Goal: Task Accomplishment & Management: Use online tool/utility

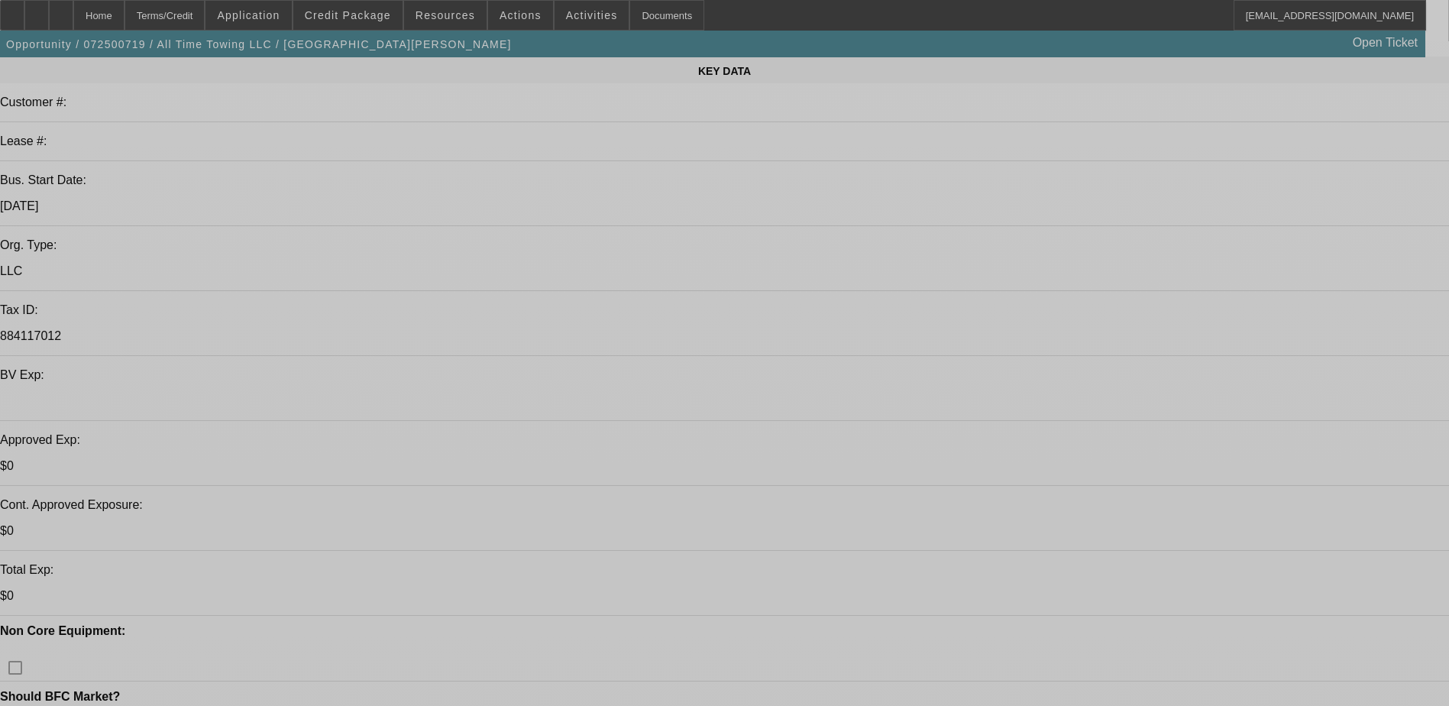
select select "0"
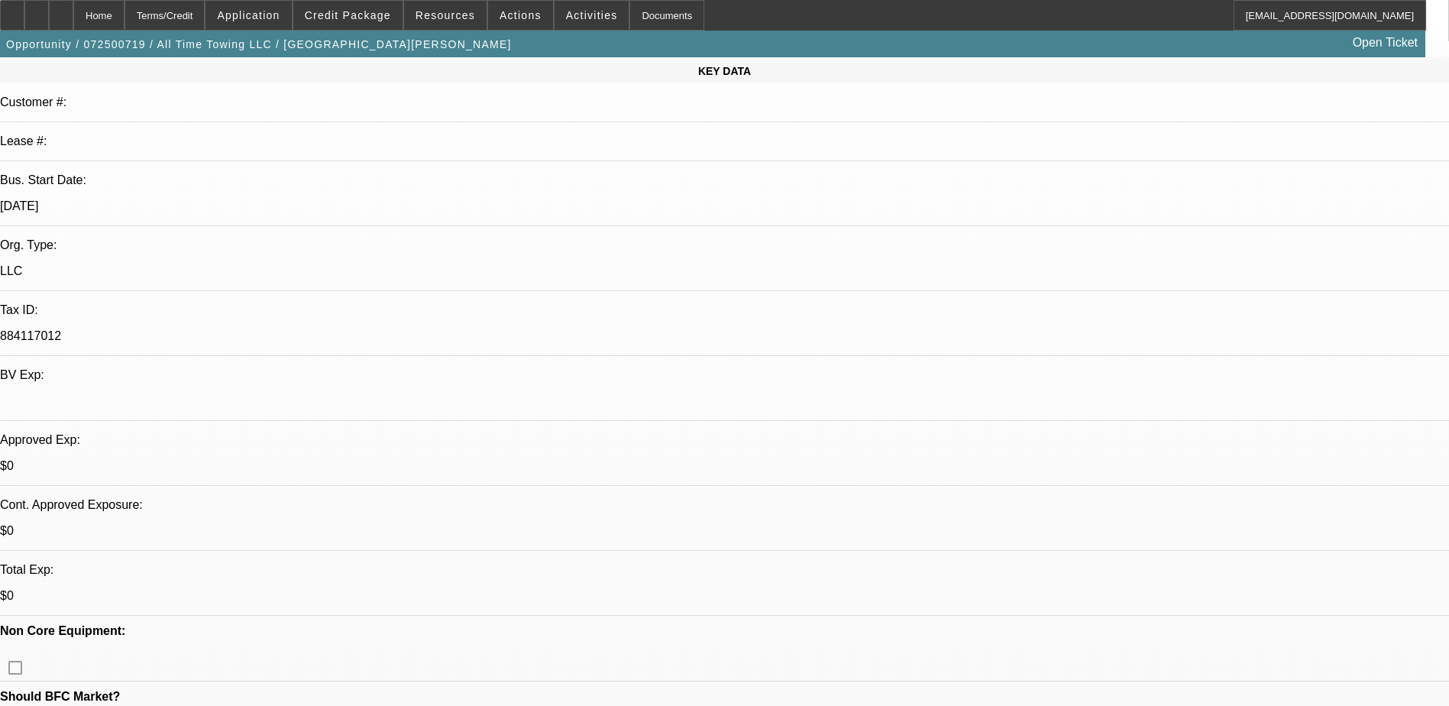
select select "0"
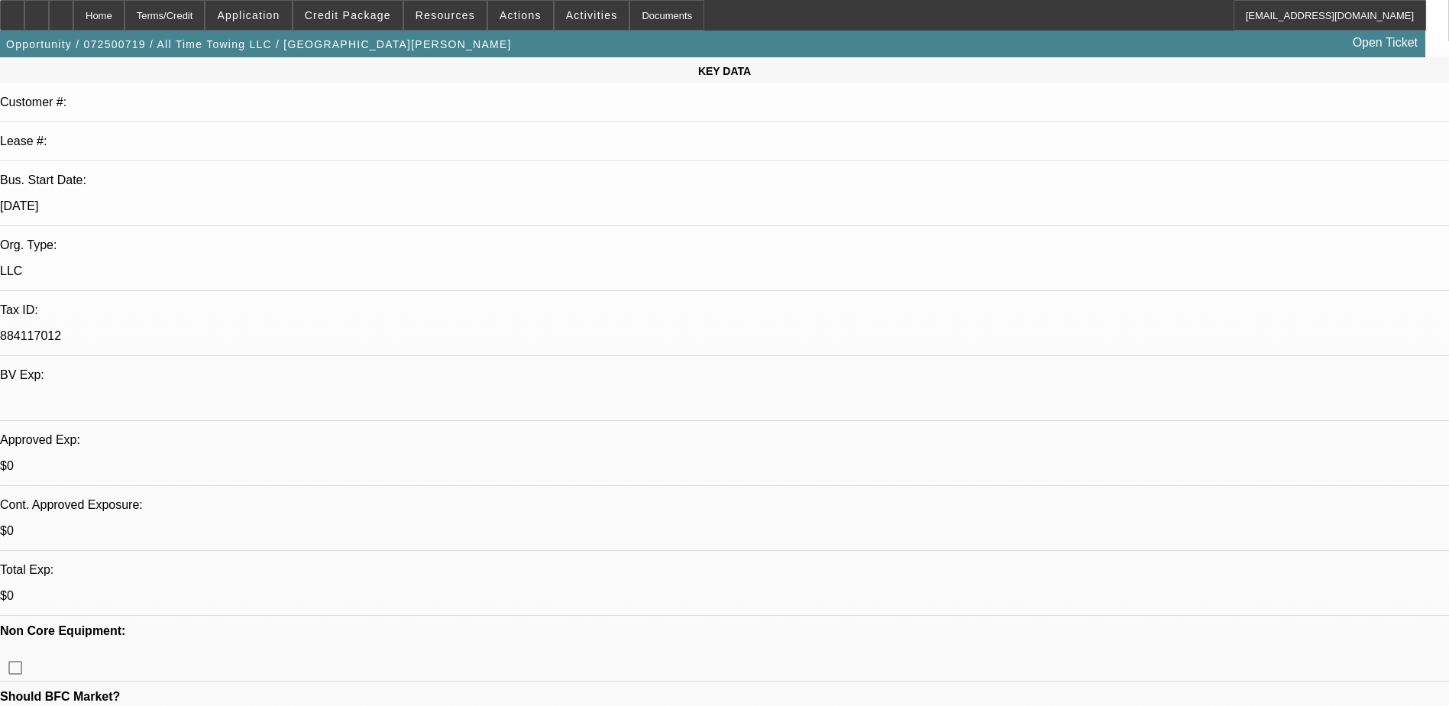
select select "0"
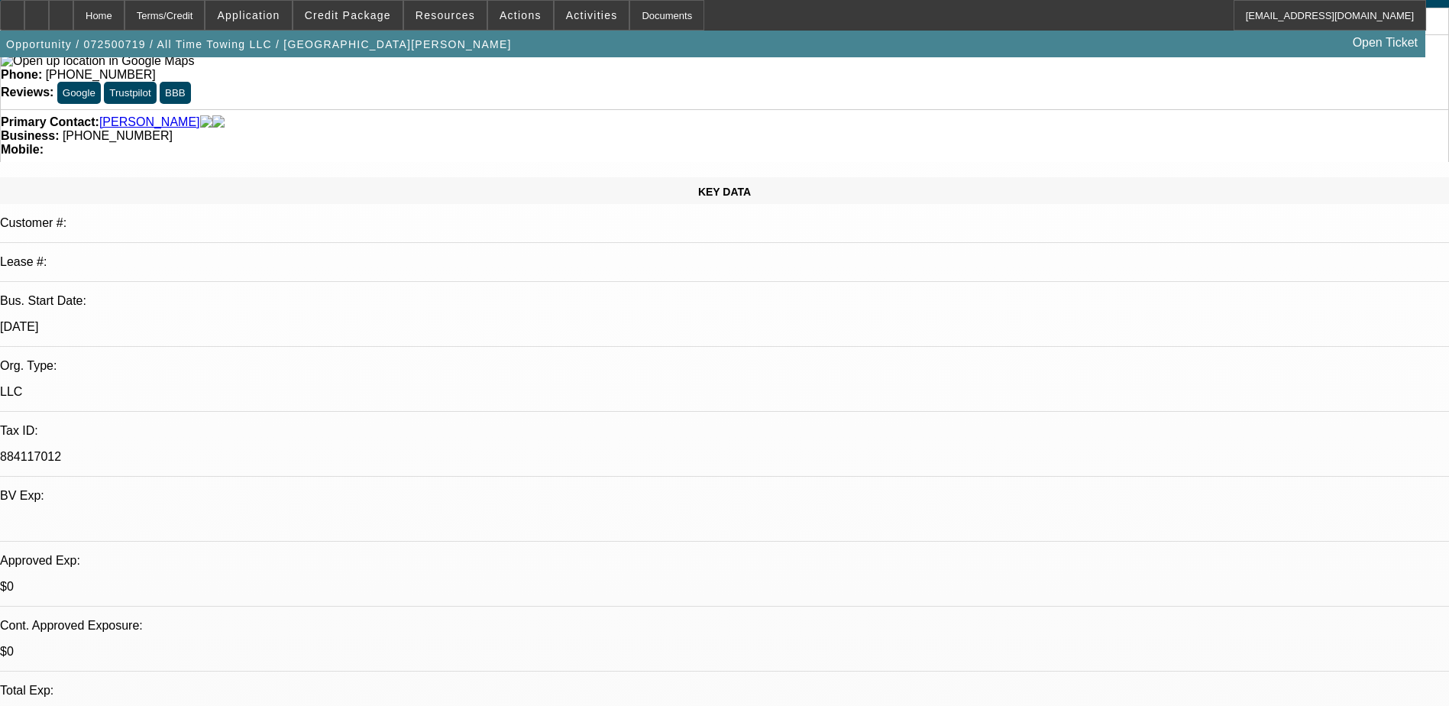
select select "1"
select select "3"
select select "6"
select select "1"
select select "3"
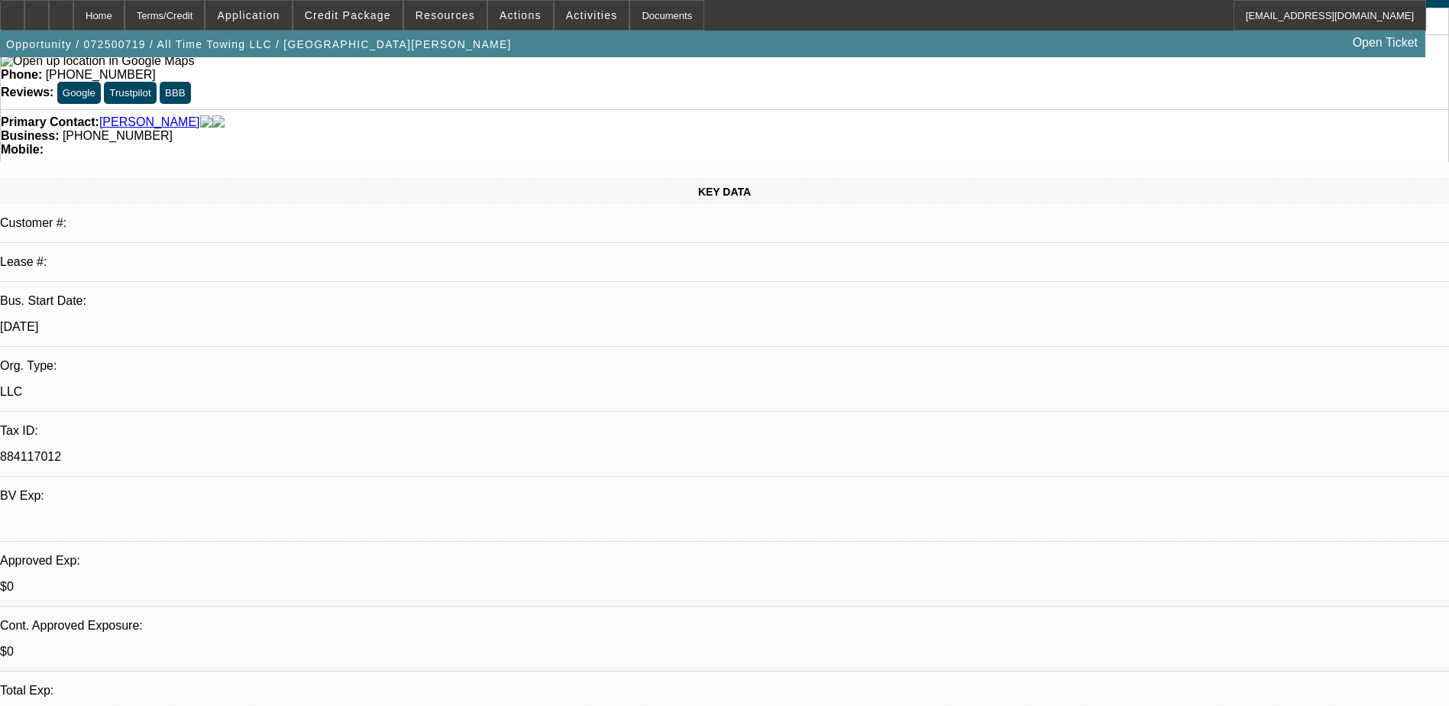
select select "6"
select select "1"
select select "3"
select select "6"
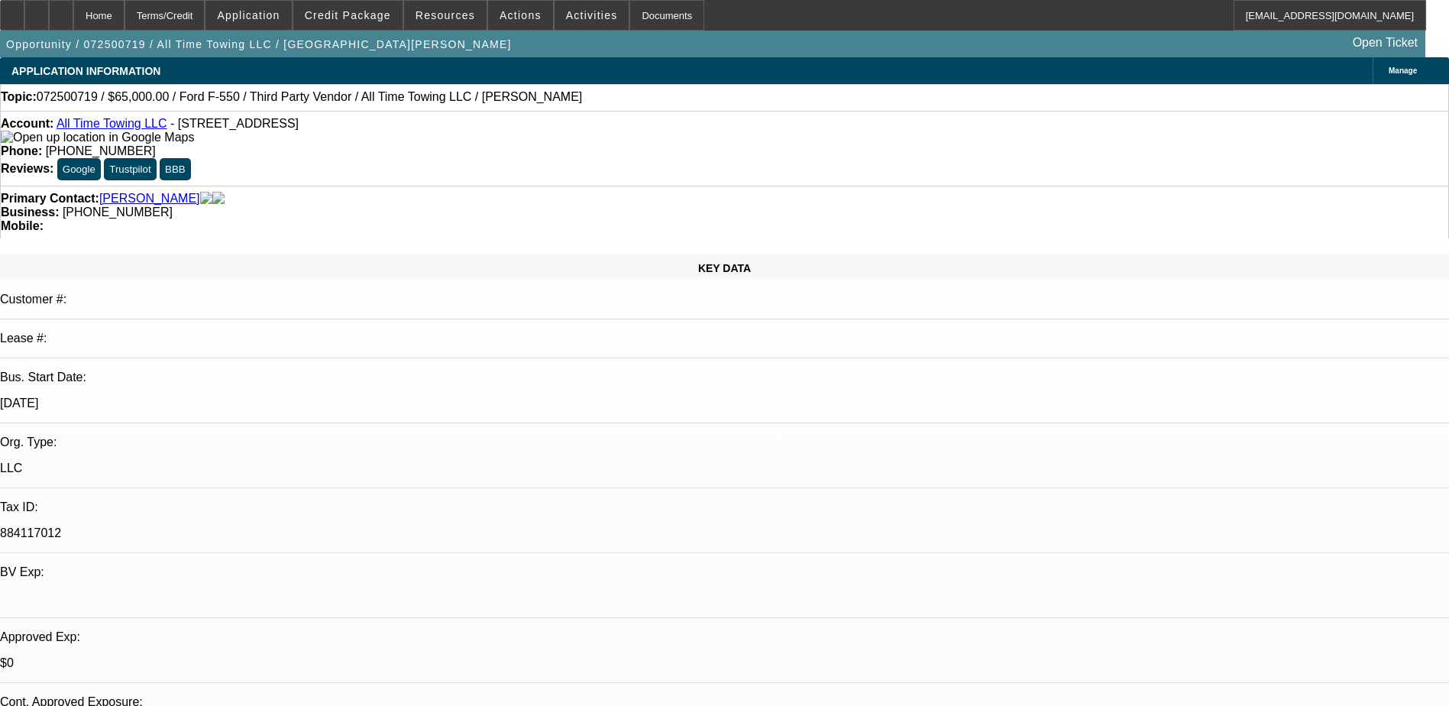
click at [574, 102] on div "Topic: 072500719 / $65,000.00 / Ford F-550 / Third Party Vendor / All Time Towi…" at bounding box center [725, 97] width 1448 height 14
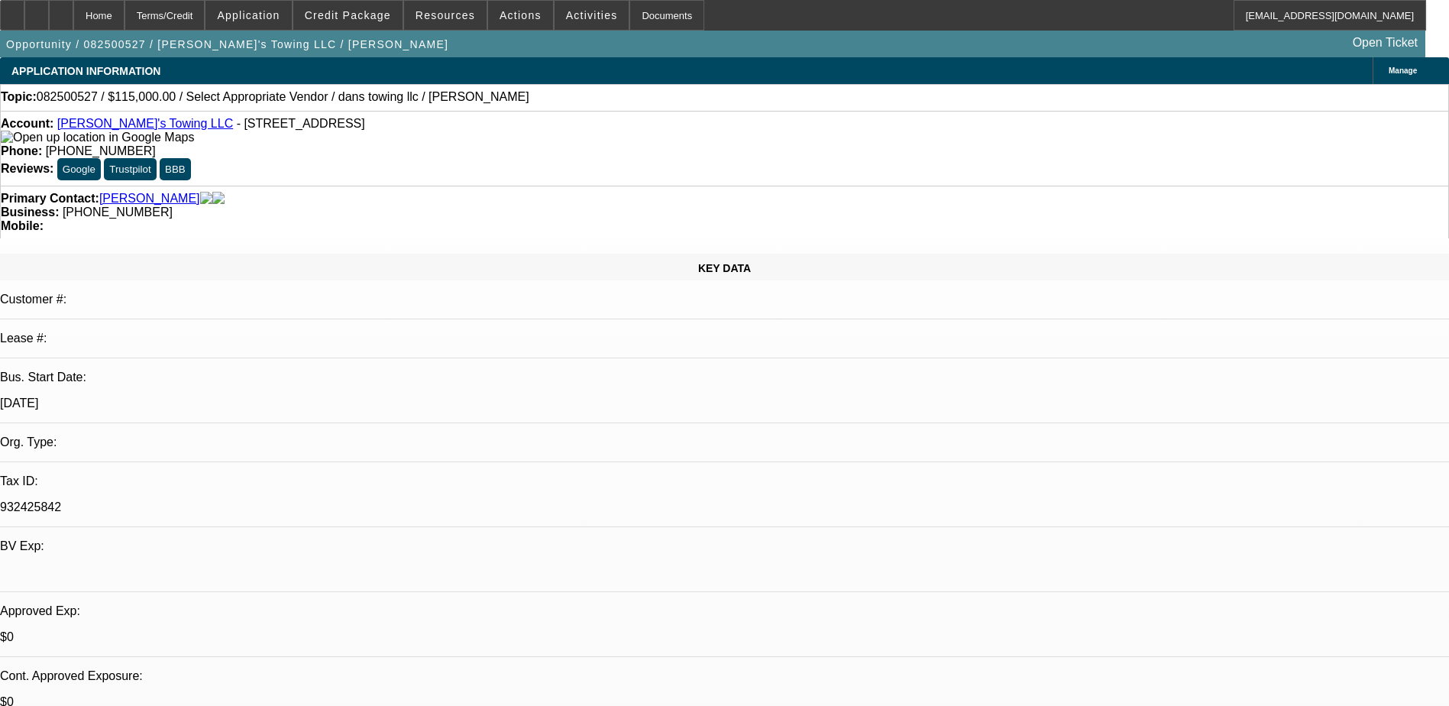
select select "0"
select select "2"
select select "0.1"
select select "4"
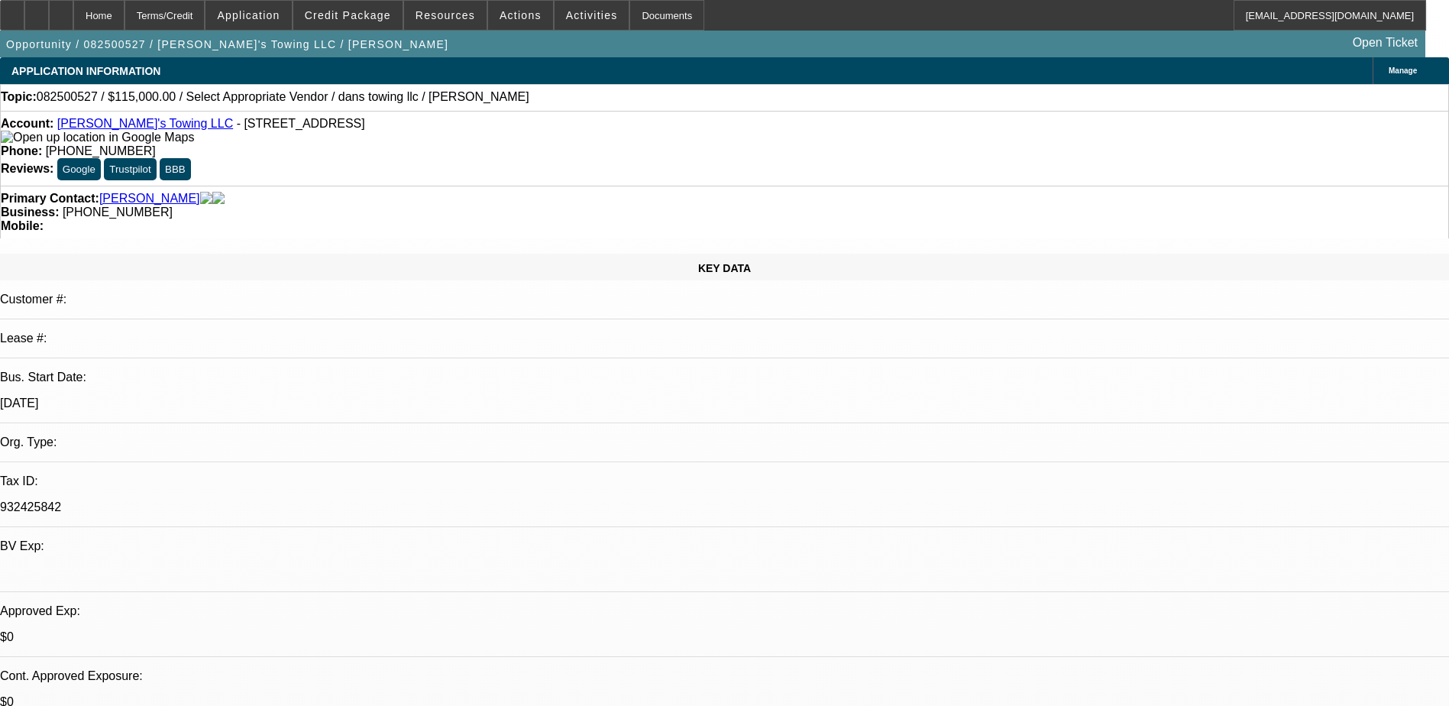
click at [102, 130] on link "[PERSON_NAME]'s Towing LLC" at bounding box center [145, 123] width 176 height 13
